Goal: Transaction & Acquisition: Purchase product/service

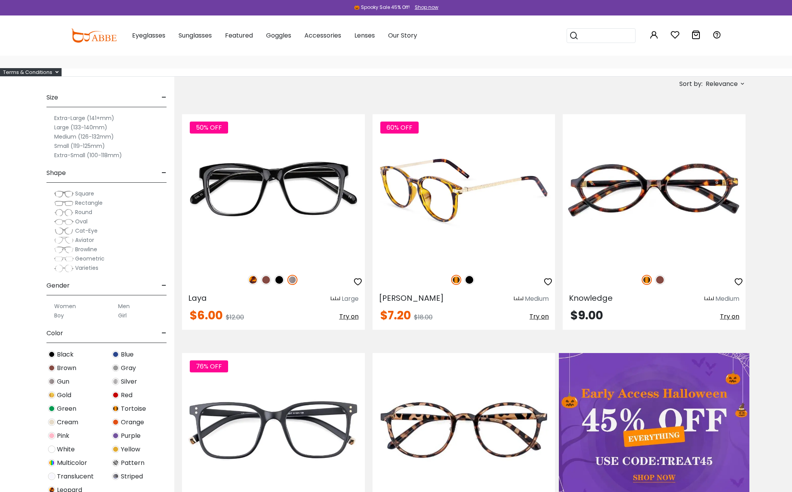
scroll to position [45, 0]
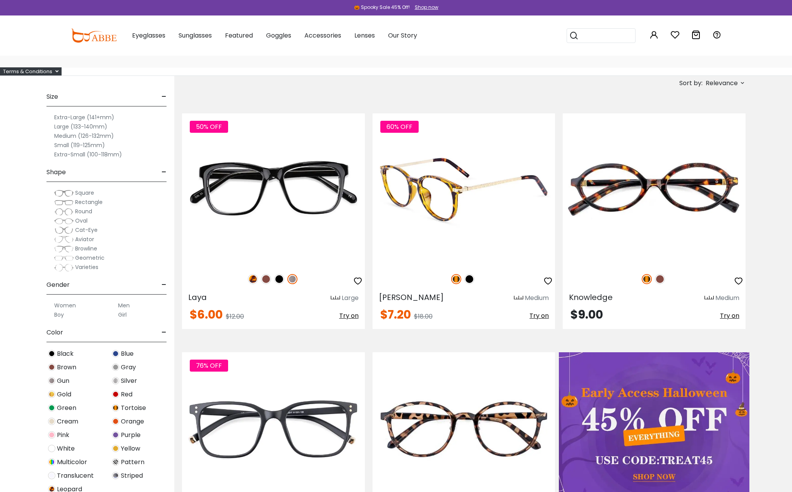
click at [433, 203] on img at bounding box center [464, 190] width 183 height 152
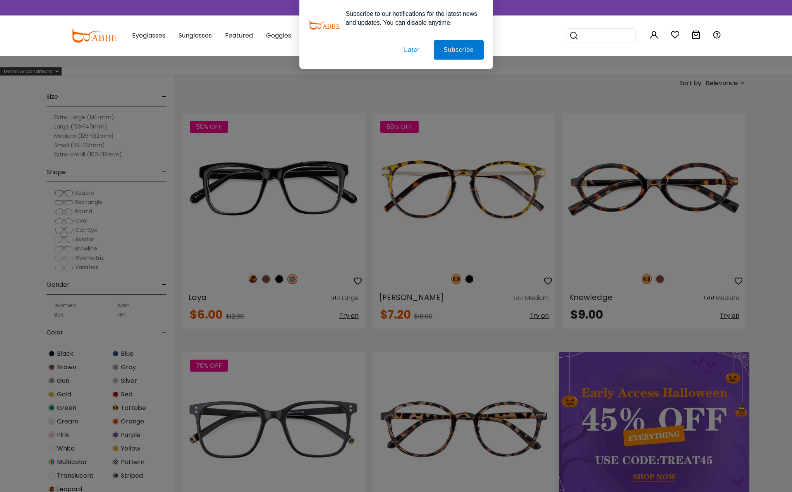
click at [0, 0] on div "× special offer just for you $10 OFF Order amount over than $20 Sign In No Than…" at bounding box center [0, 0] width 0 height 0
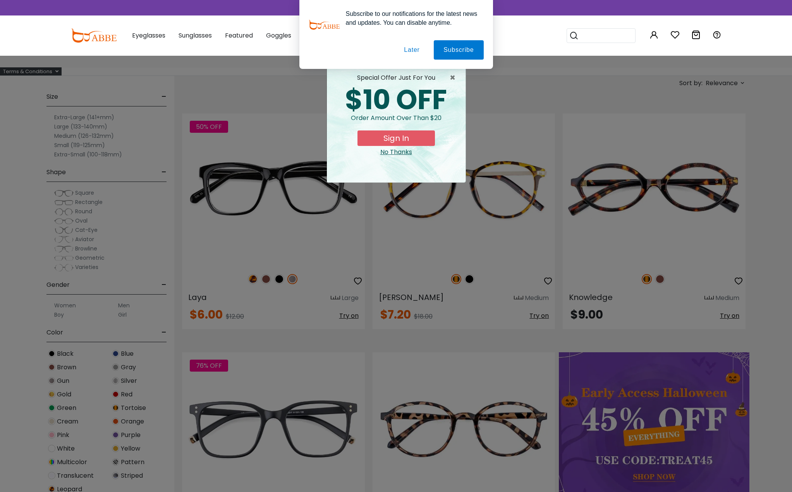
click at [411, 50] on button "Later" at bounding box center [411, 49] width 35 height 19
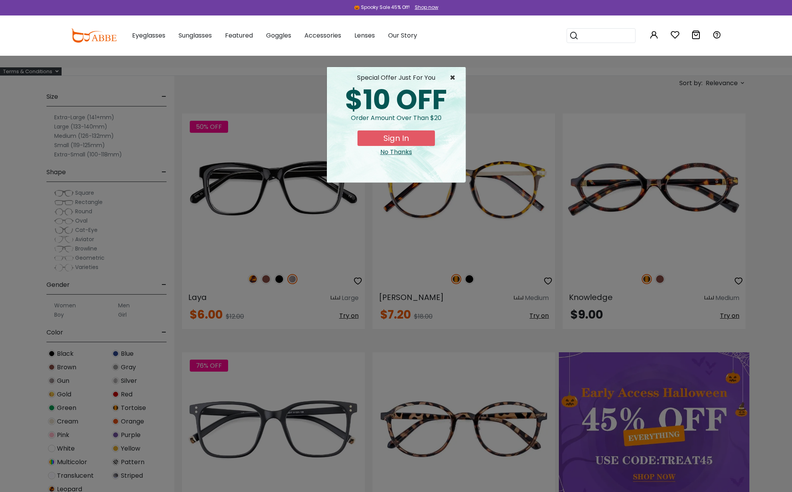
click at [452, 76] on span "×" at bounding box center [455, 77] width 10 height 9
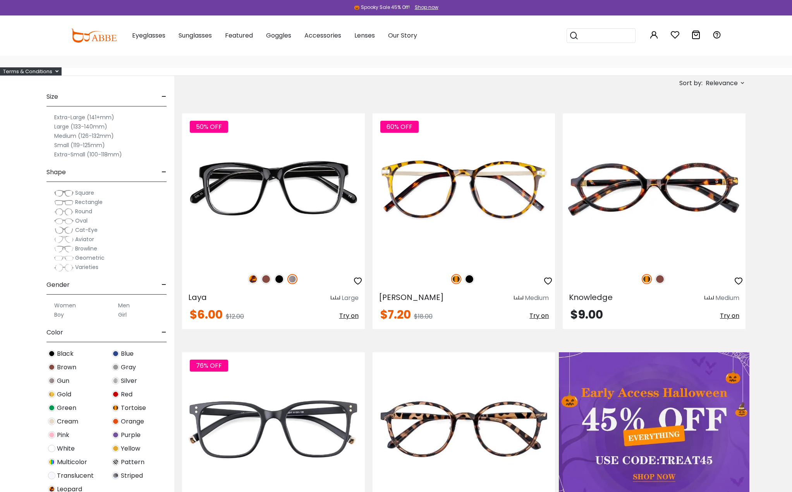
click at [76, 212] on span "Round" at bounding box center [83, 212] width 17 height 8
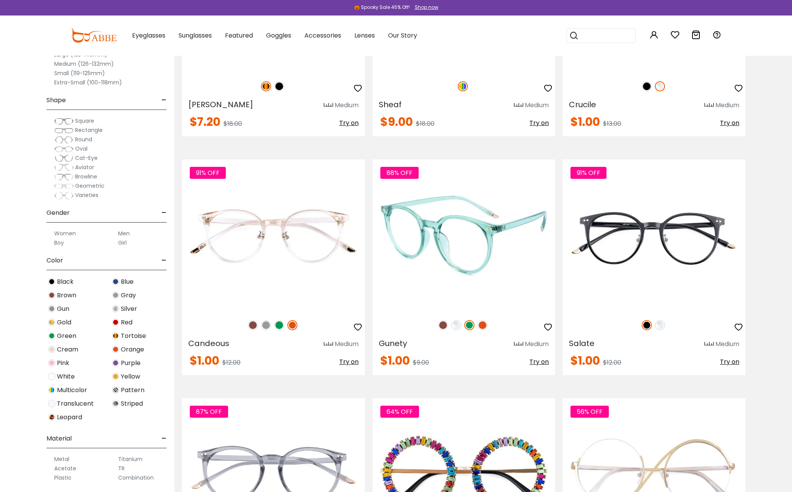
scroll to position [238, 0]
click at [483, 322] on img at bounding box center [483, 325] width 10 height 10
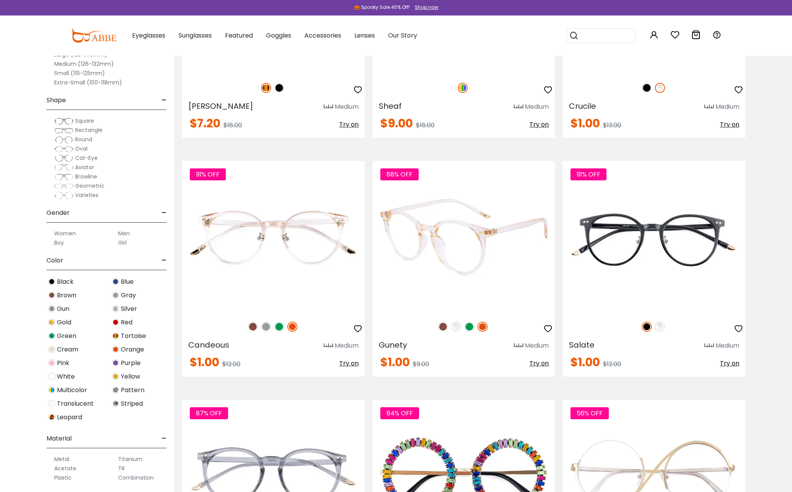
scroll to position [237, 0]
click at [456, 327] on img at bounding box center [456, 327] width 10 height 10
click at [443, 326] on img at bounding box center [443, 327] width 10 height 10
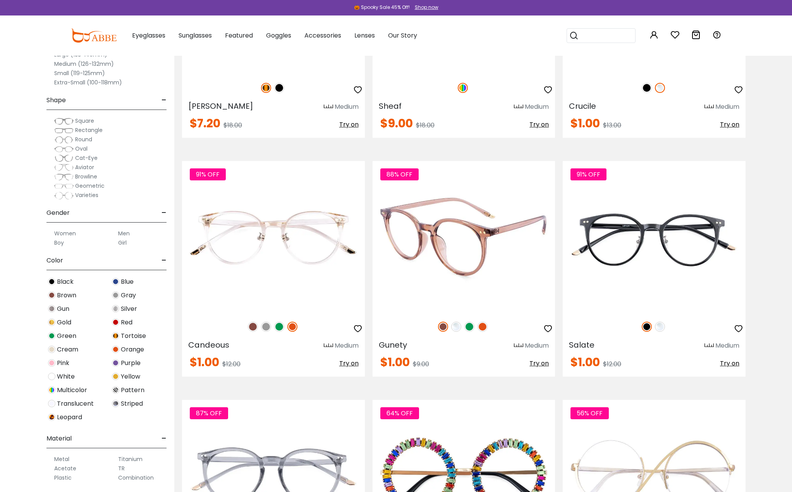
click at [462, 273] on img at bounding box center [464, 237] width 183 height 152
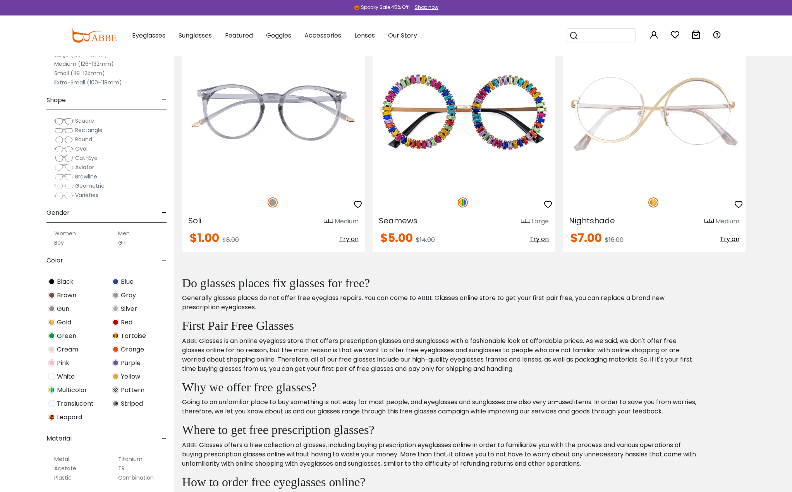
scroll to position [602, 0]
